Goal: Task Accomplishment & Management: Manage account settings

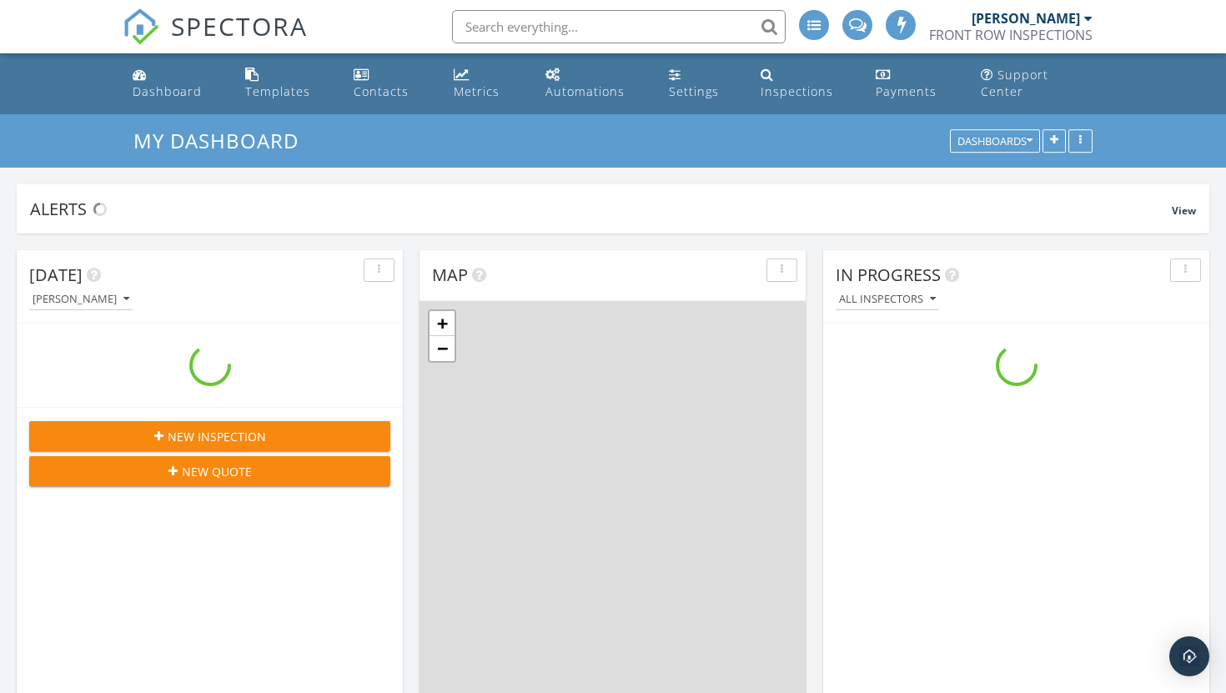
scroll to position [1519, 1227]
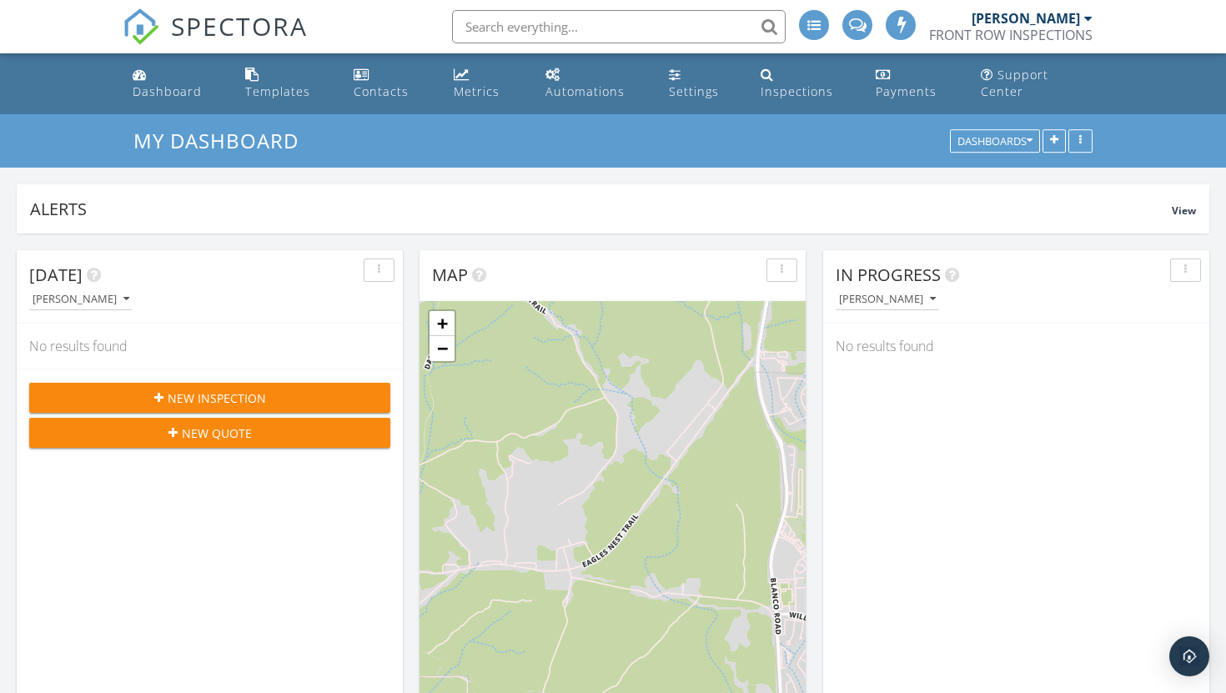
click at [233, 390] on span "New Inspection" at bounding box center [217, 399] width 98 height 18
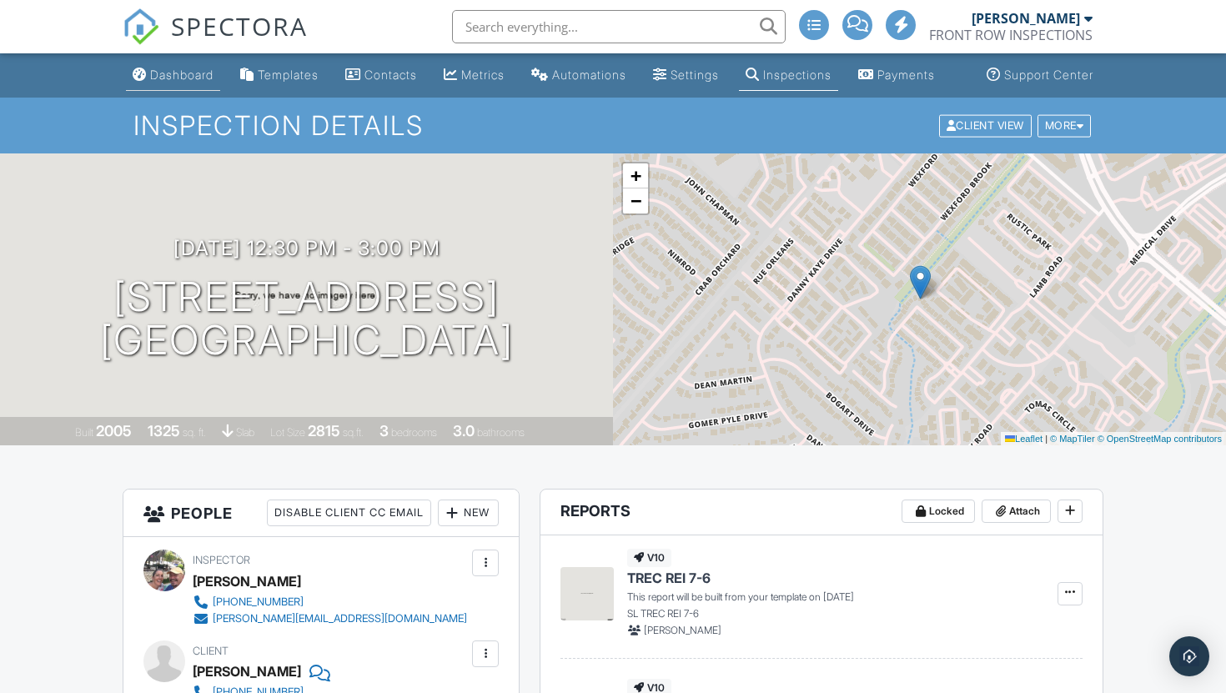
click at [180, 91] on link "Dashboard" at bounding box center [173, 75] width 94 height 31
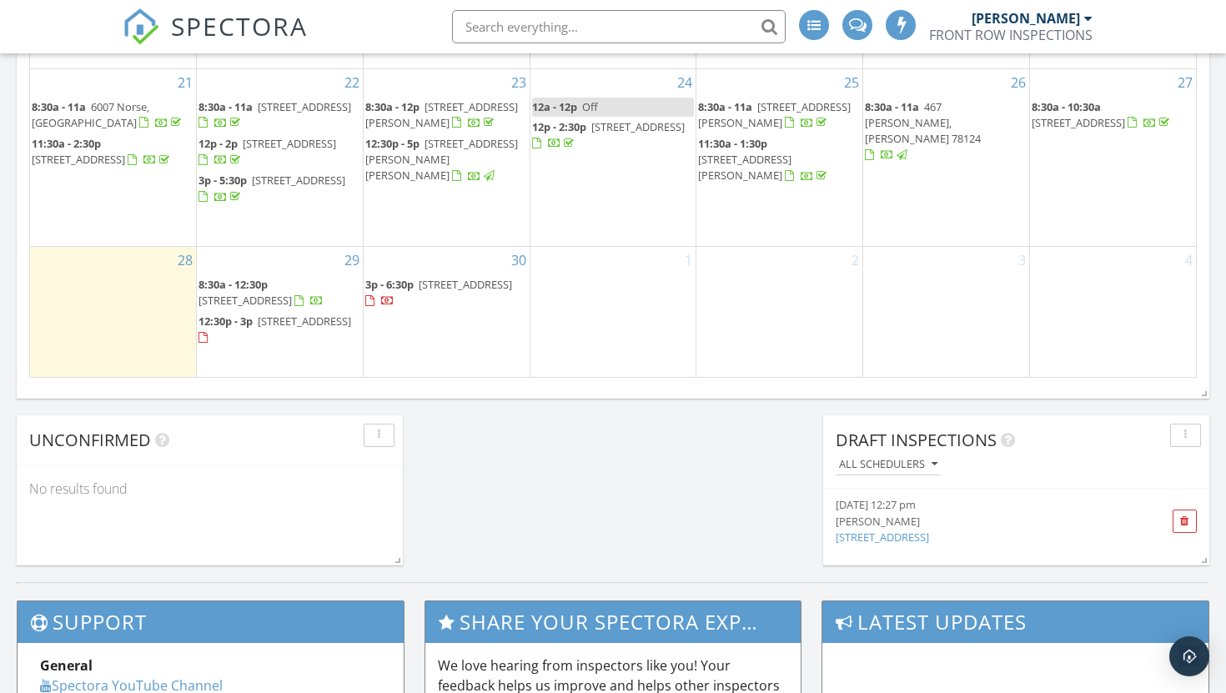
scroll to position [1174, 0]
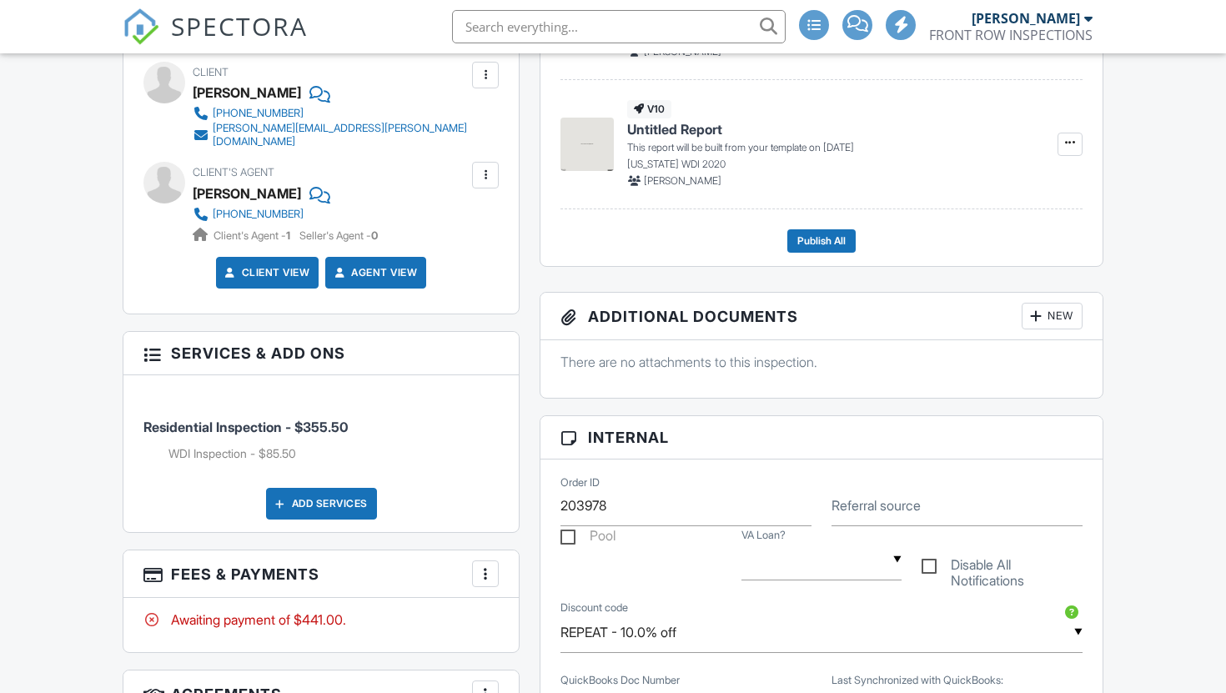
scroll to position [581, 0]
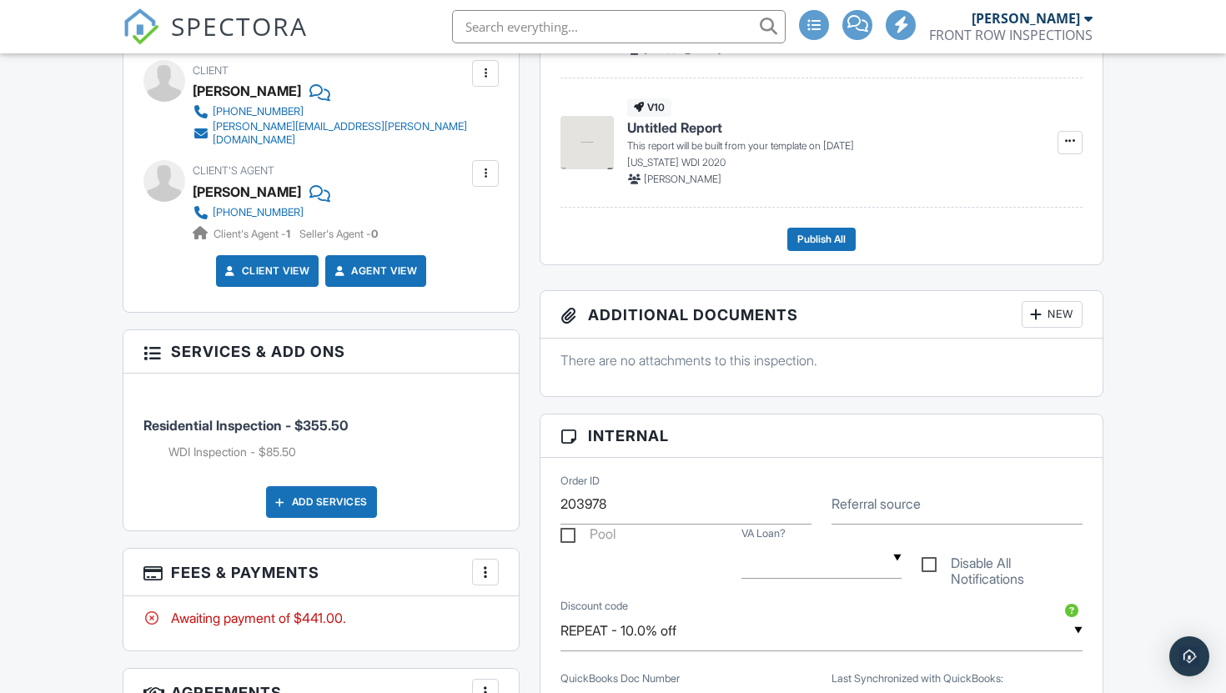
click at [485, 182] on div at bounding box center [485, 173] width 17 height 17
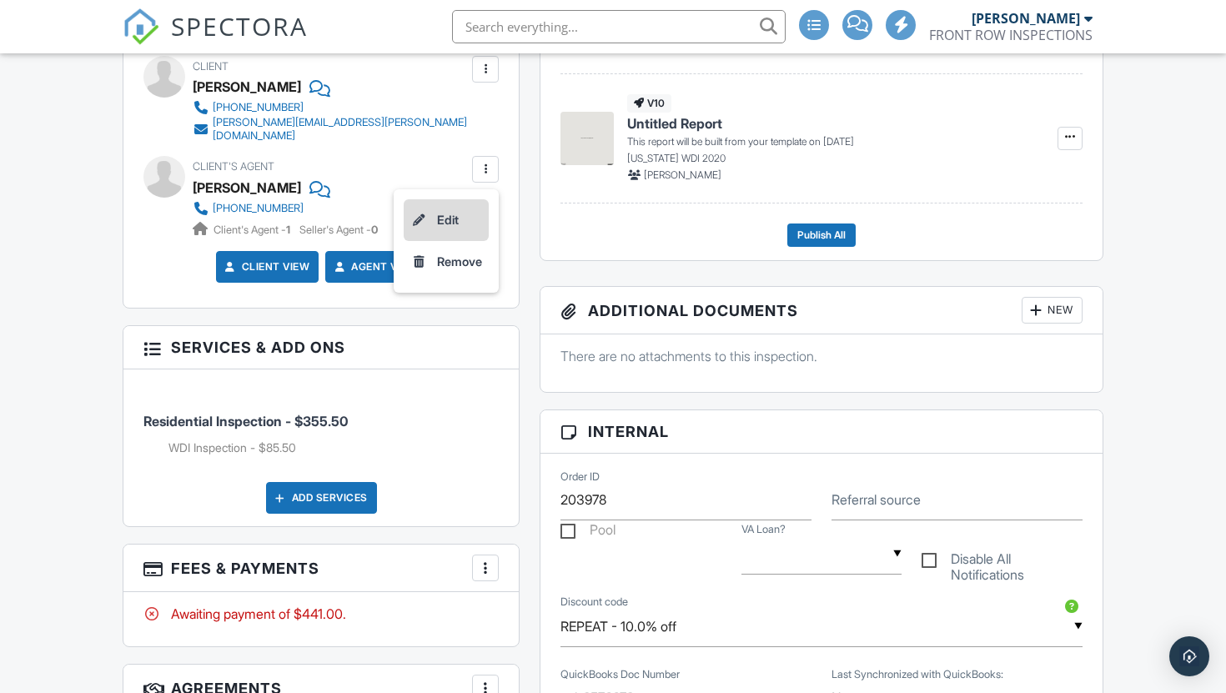
scroll to position [583, 0]
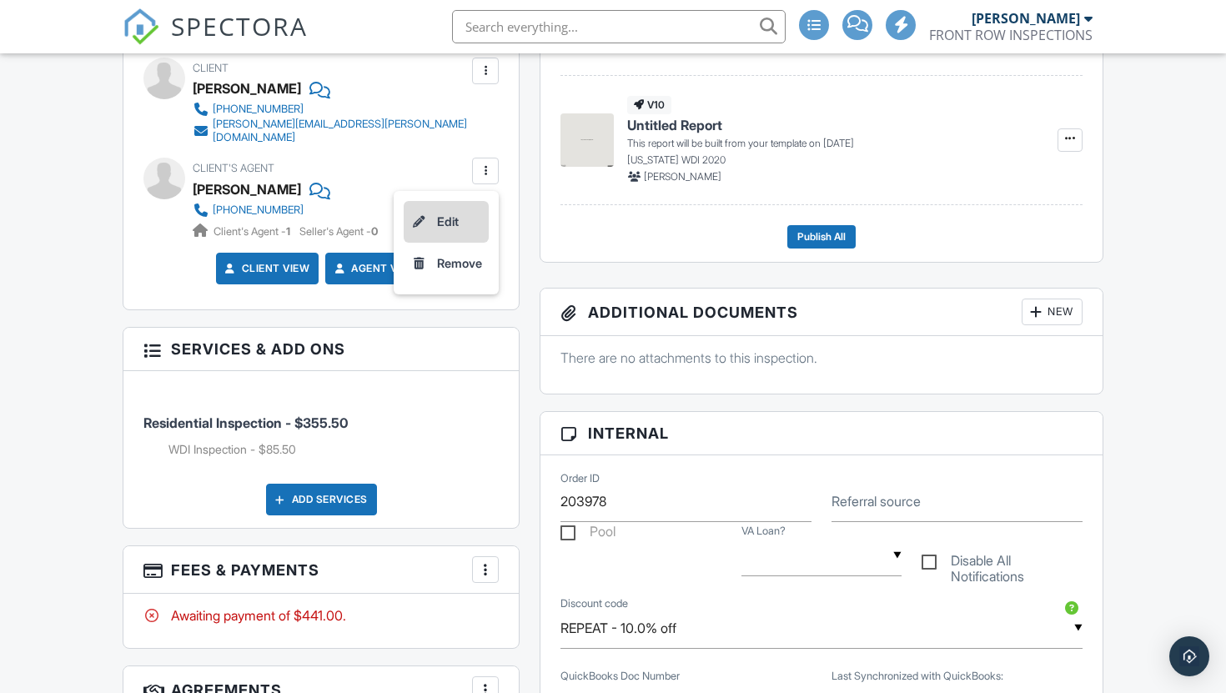
click at [439, 223] on li "Edit" at bounding box center [446, 222] width 85 height 42
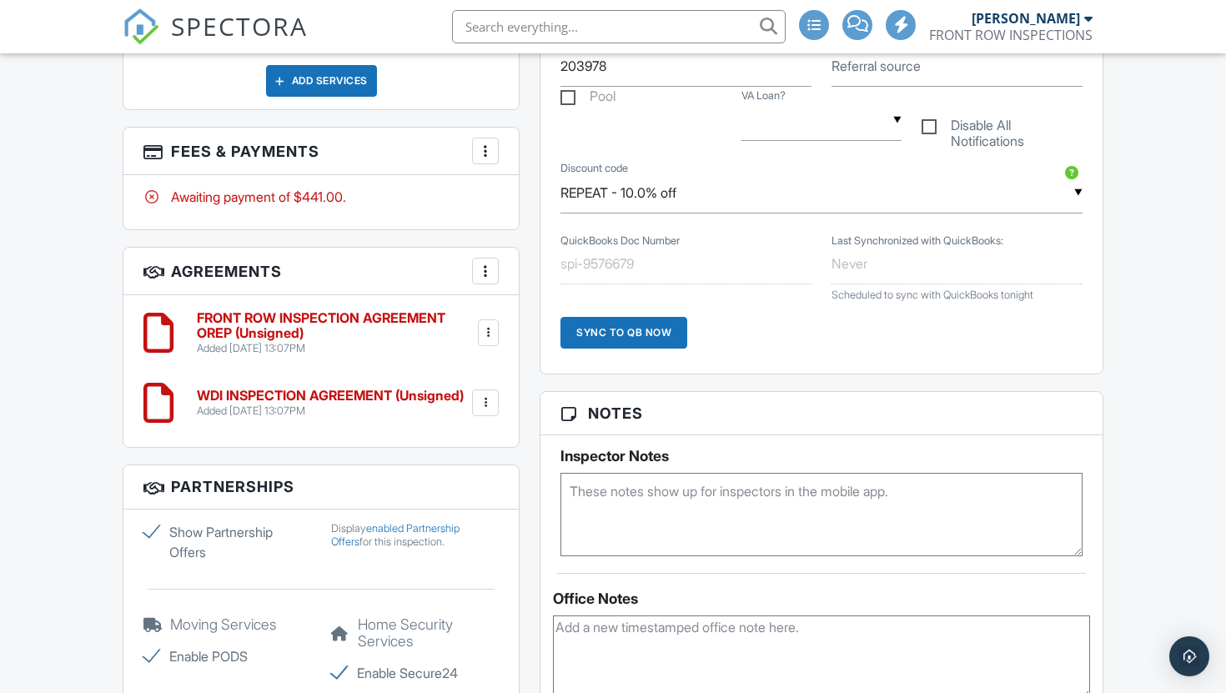
scroll to position [2126, 0]
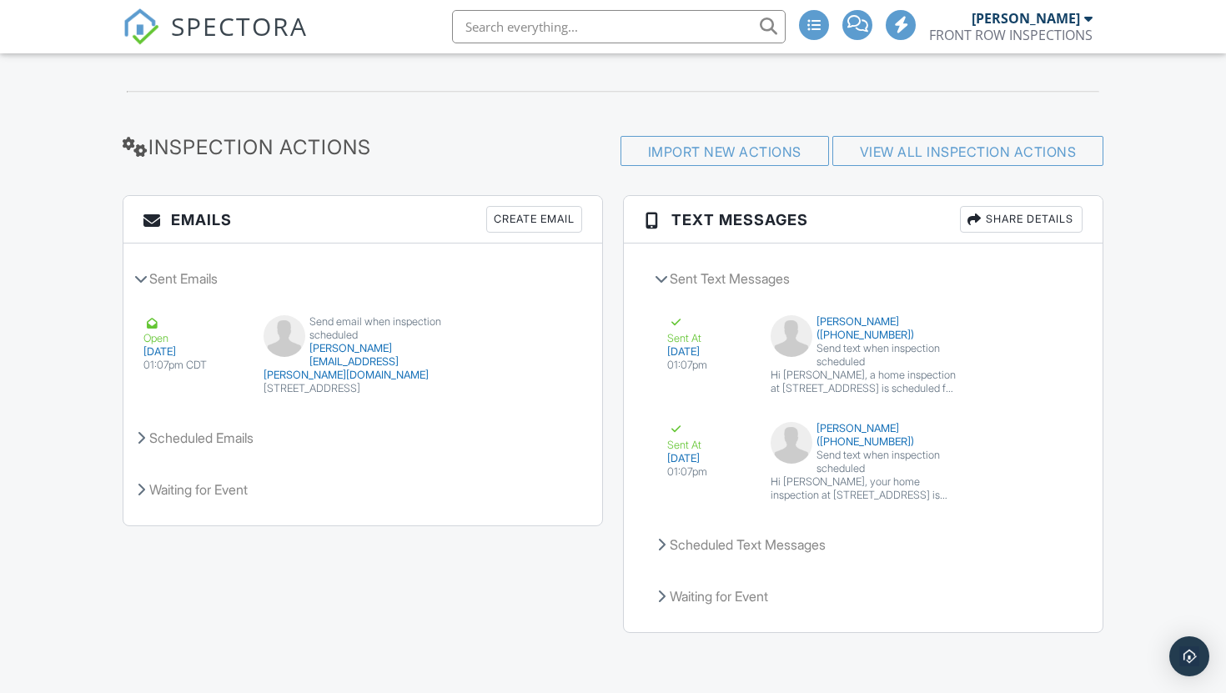
click at [566, 224] on div "Create Email" at bounding box center [534, 219] width 96 height 27
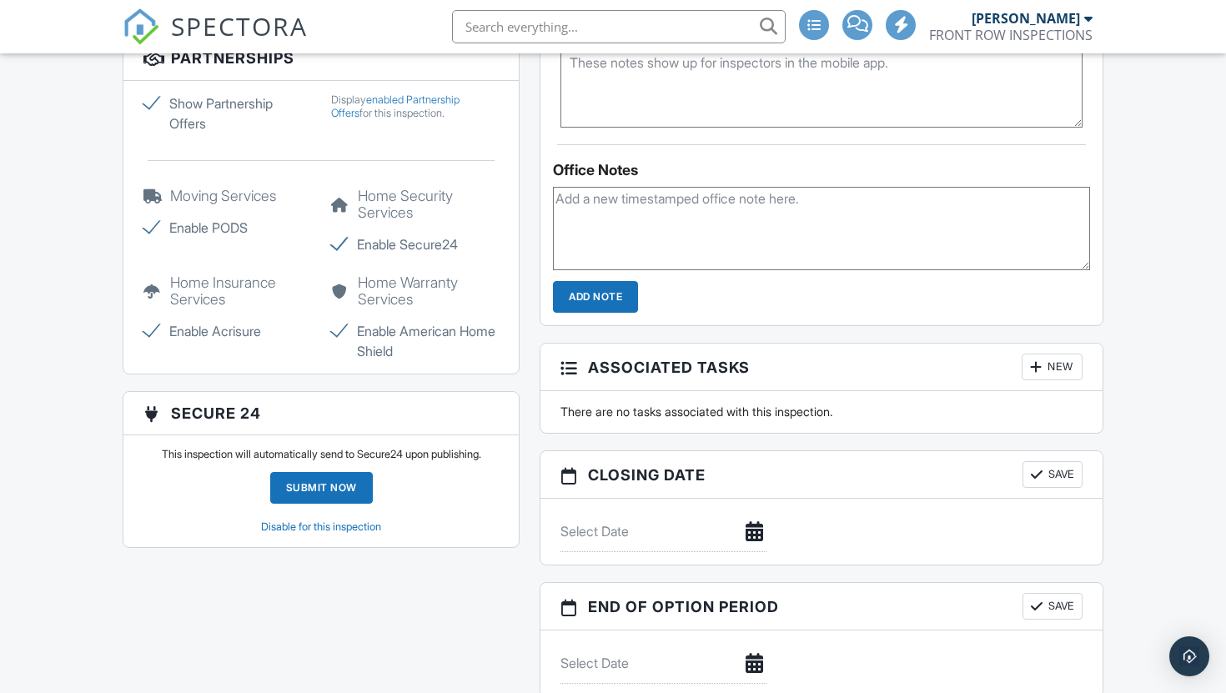
scroll to position [1448, 0]
